Goal: Use online tool/utility: Utilize a website feature to perform a specific function

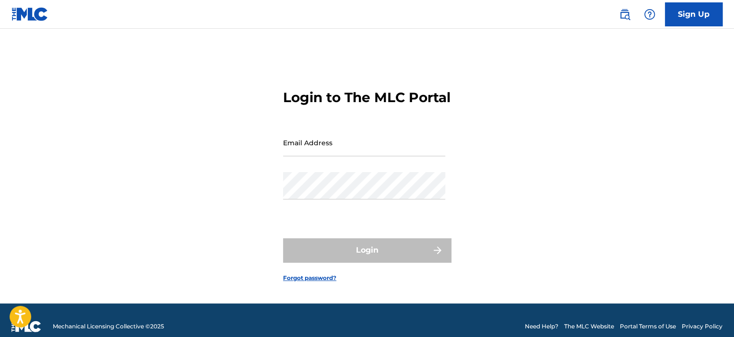
click at [309, 156] on input "Email Address" at bounding box center [364, 142] width 162 height 27
type input "[EMAIL_ADDRESS][DOMAIN_NAME]"
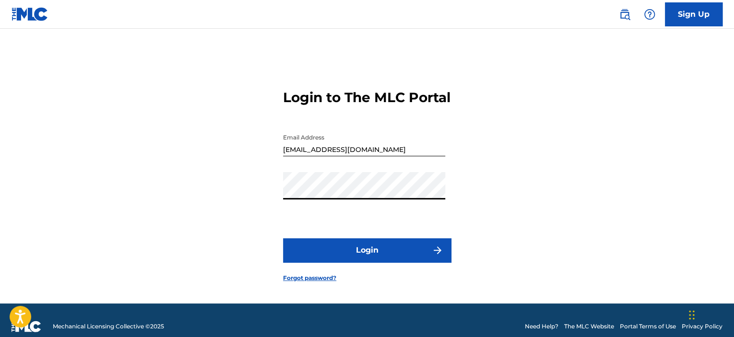
click at [283, 238] on button "Login" at bounding box center [367, 250] width 168 height 24
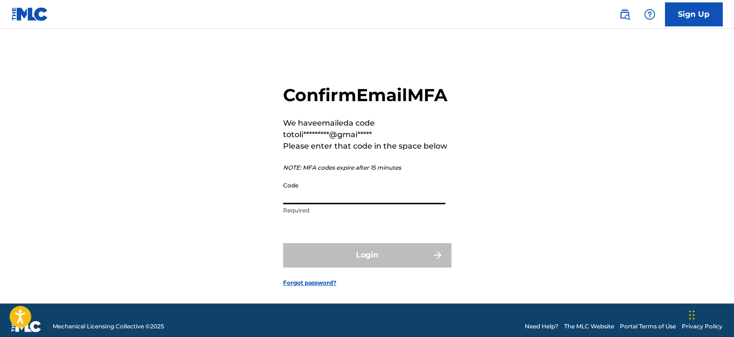
click at [303, 204] on input "Code" at bounding box center [364, 190] width 162 height 27
type input "946147"
click at [283, 243] on button "Login" at bounding box center [367, 255] width 168 height 24
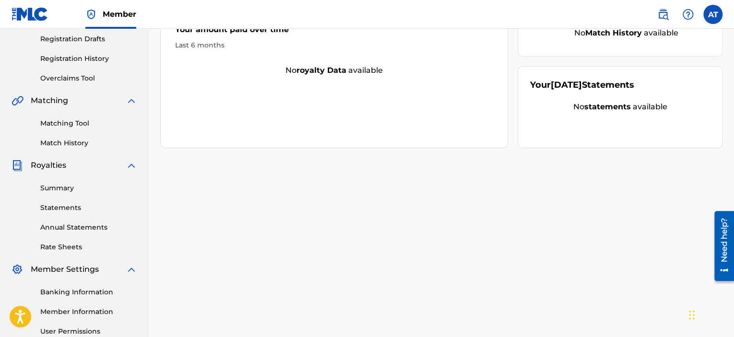
scroll to position [65, 0]
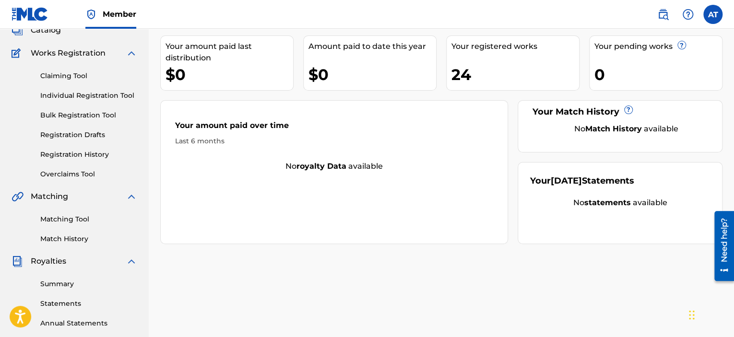
click at [59, 222] on link "Matching Tool" at bounding box center [88, 219] width 97 height 10
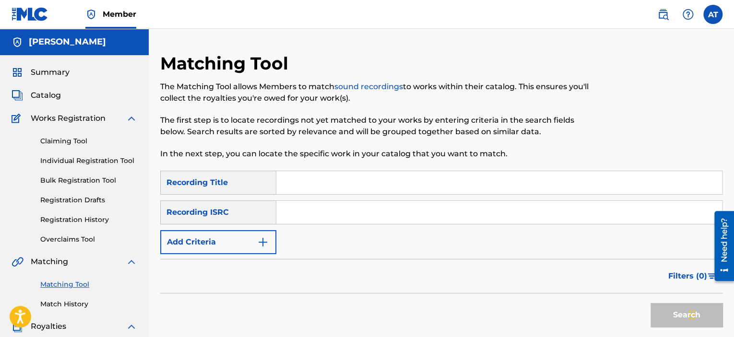
scroll to position [96, 0]
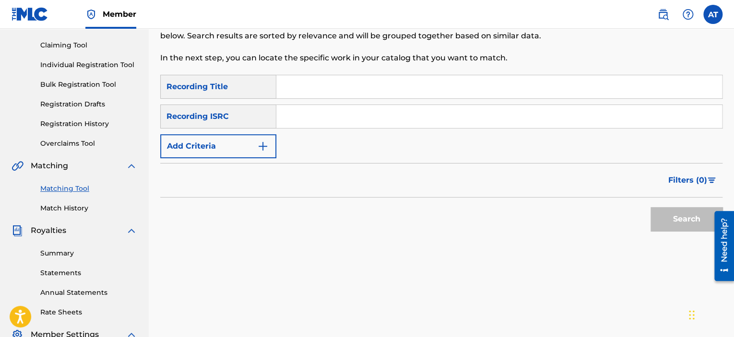
click at [286, 88] on input "Search Form" at bounding box center [498, 86] width 445 height 23
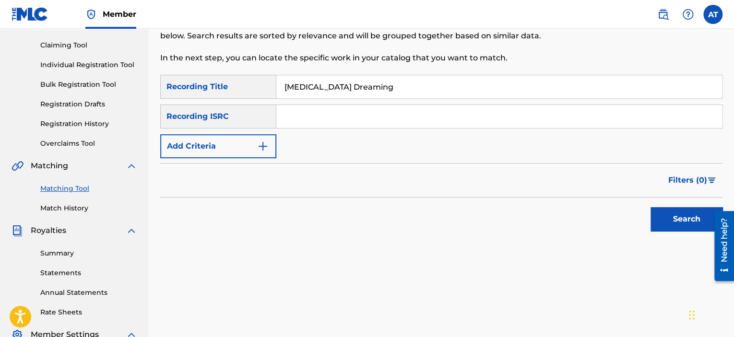
type input "[MEDICAL_DATA] Dreaming"
click at [686, 219] on button "Search" at bounding box center [686, 219] width 72 height 24
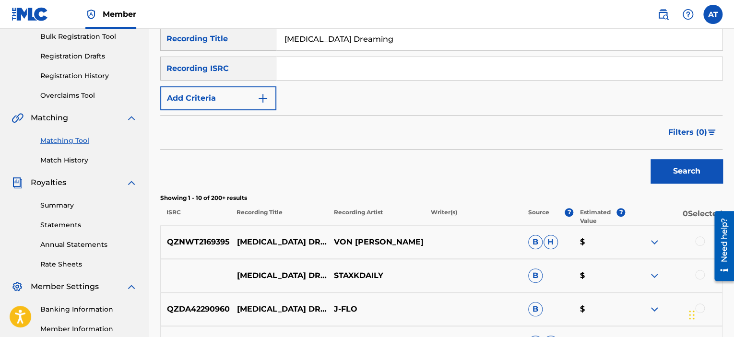
scroll to position [192, 0]
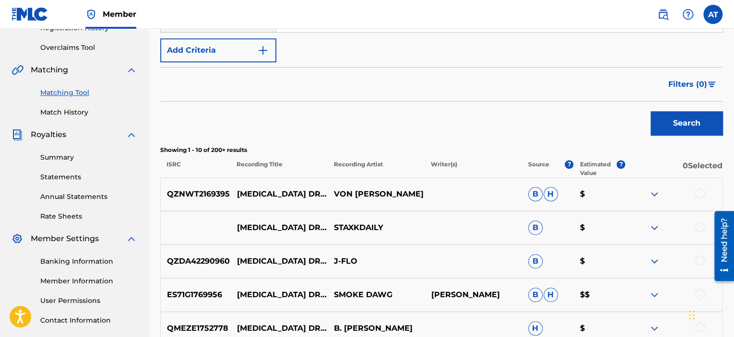
click at [659, 194] on img at bounding box center [654, 194] width 12 height 12
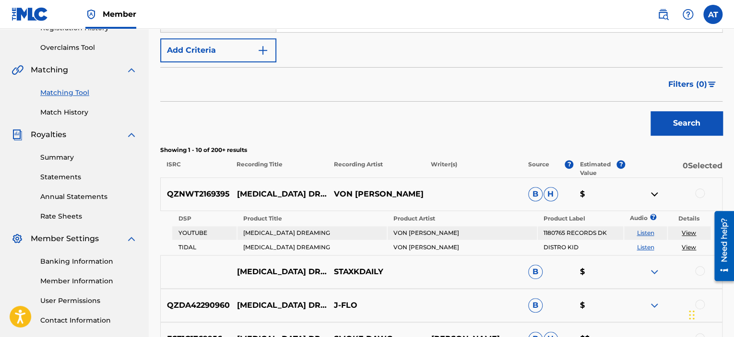
scroll to position [240, 0]
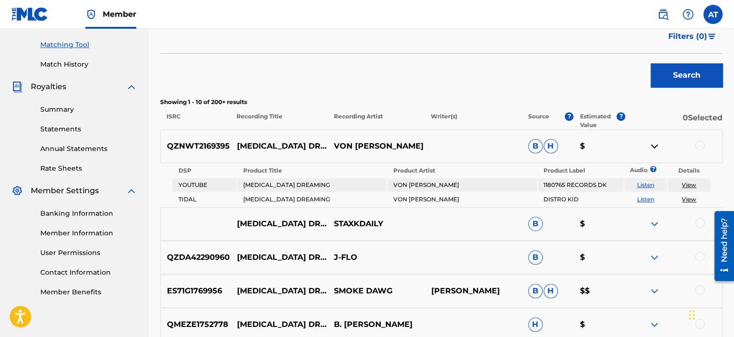
click at [646, 187] on link "Listen" at bounding box center [644, 184] width 17 height 7
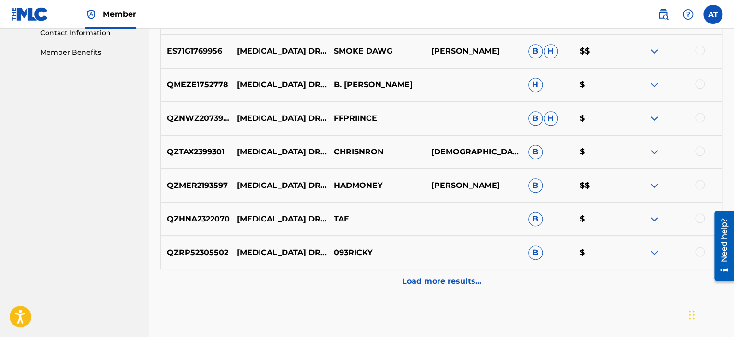
scroll to position [527, 0]
